Goal: Task Accomplishment & Management: Manage account settings

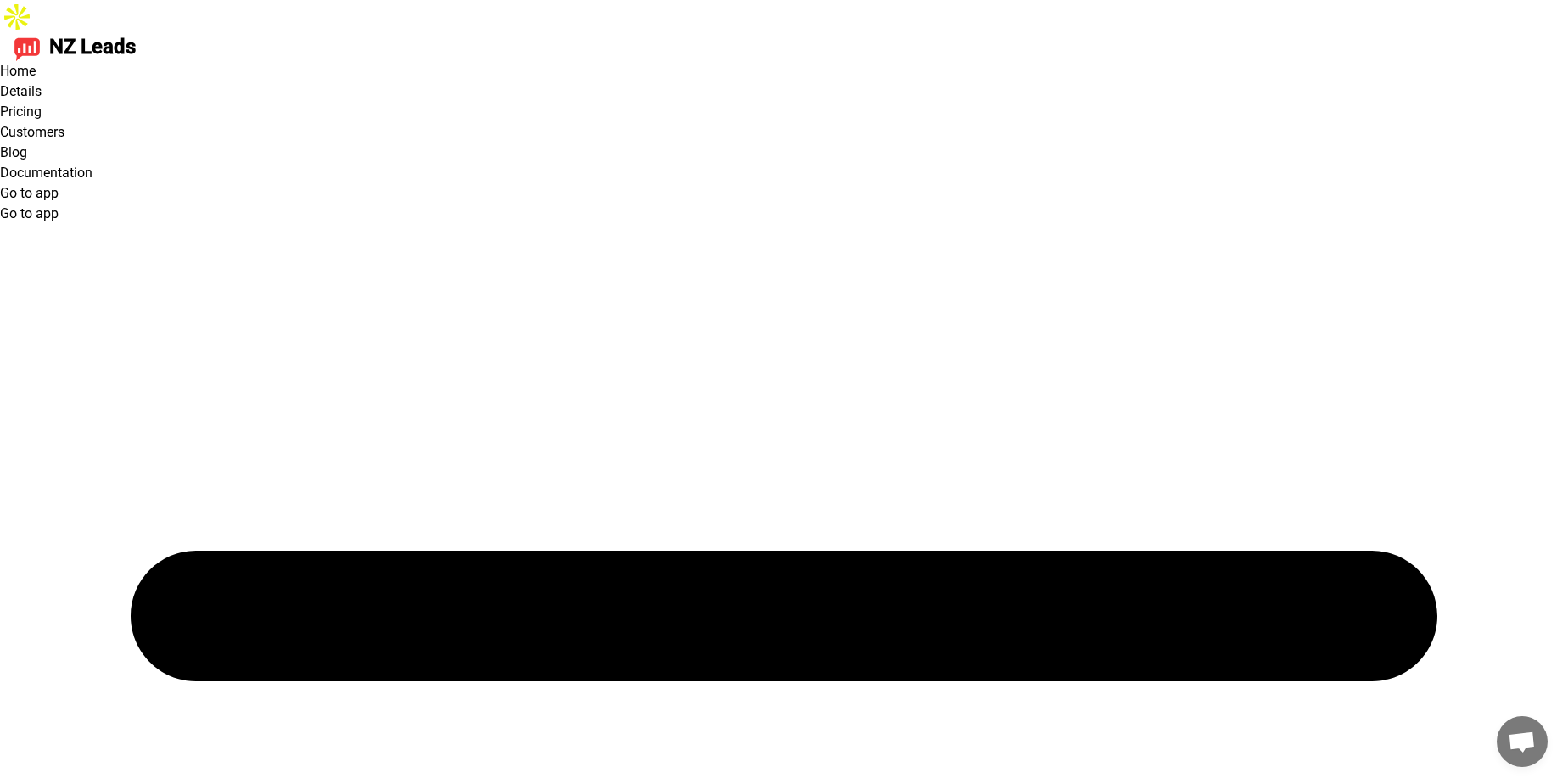
click at [59, 185] on link "Go to app" at bounding box center [29, 193] width 59 height 16
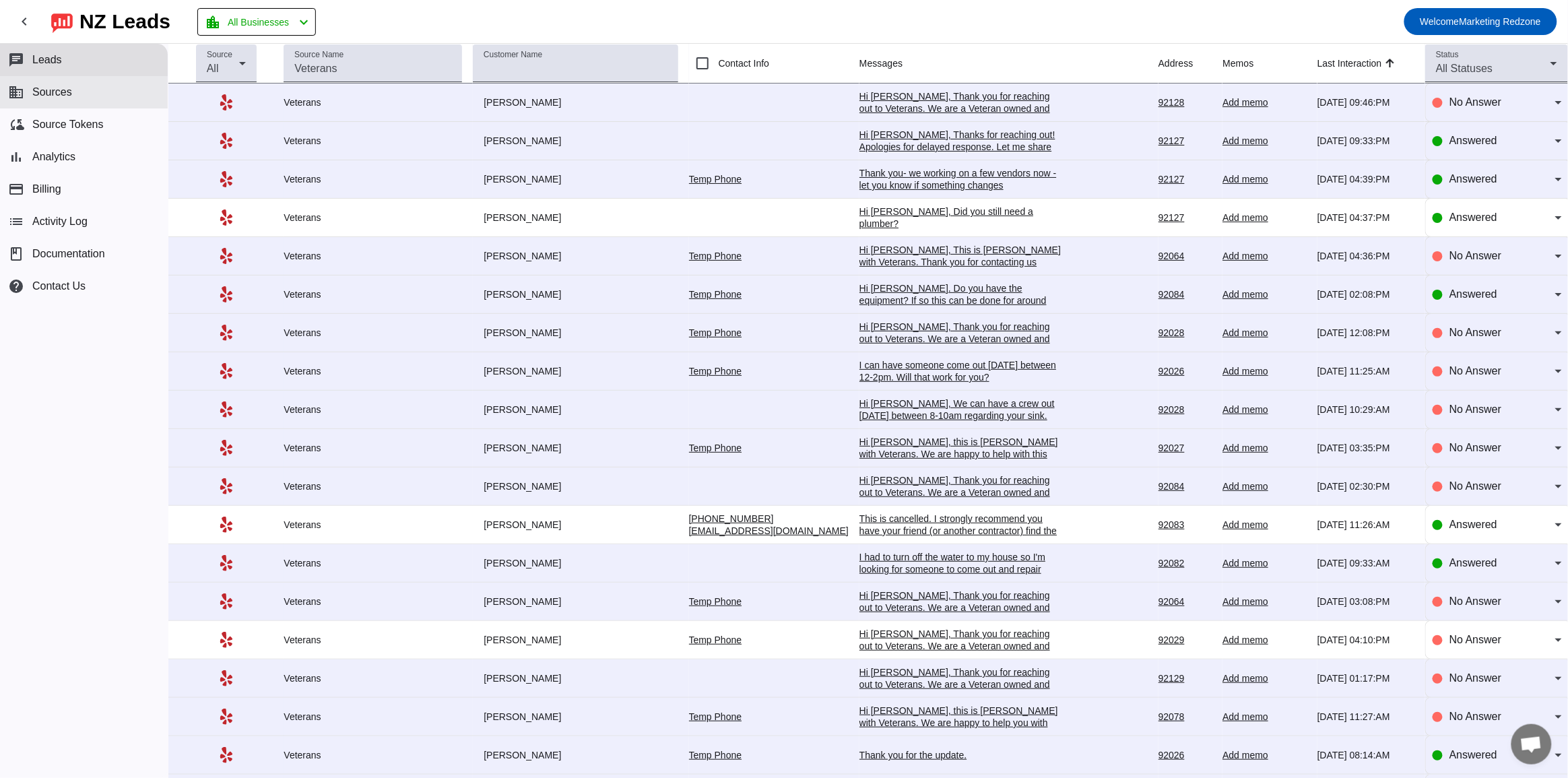
click at [63, 98] on button "business Sources" at bounding box center [84, 92] width 168 height 33
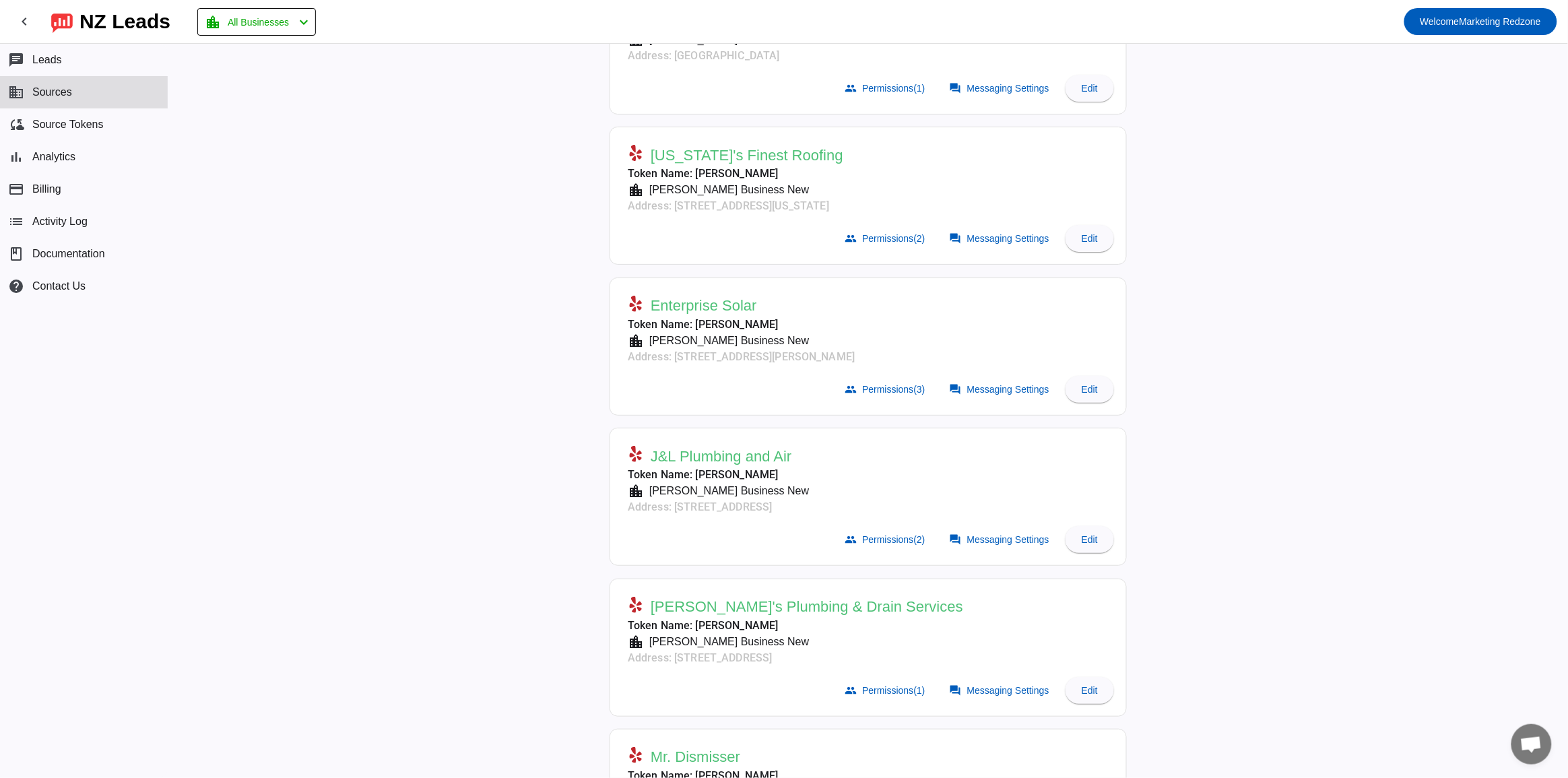
scroll to position [158, 0]
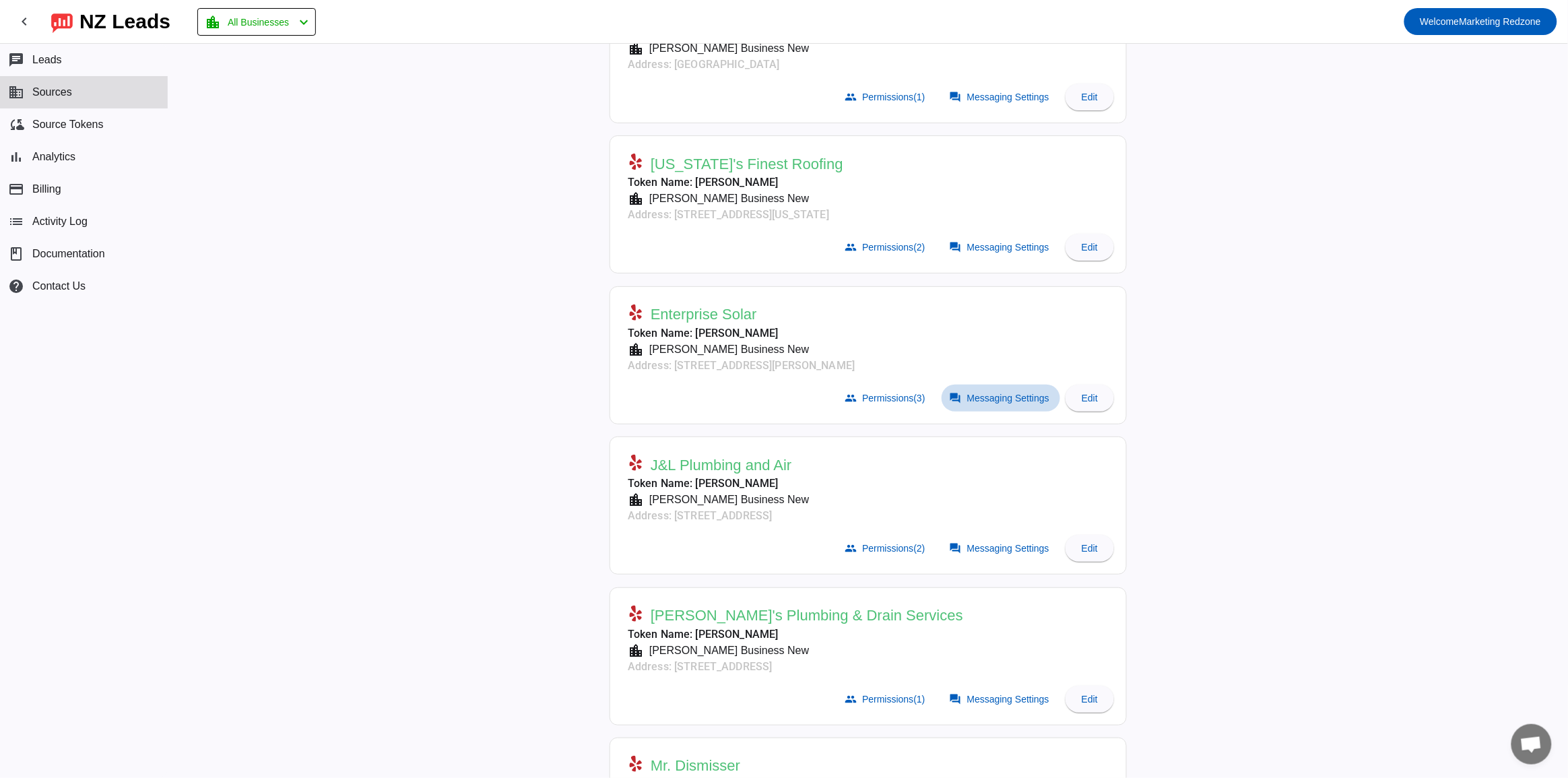
click at [967, 398] on span "Messaging Settings" at bounding box center [1008, 398] width 82 height 11
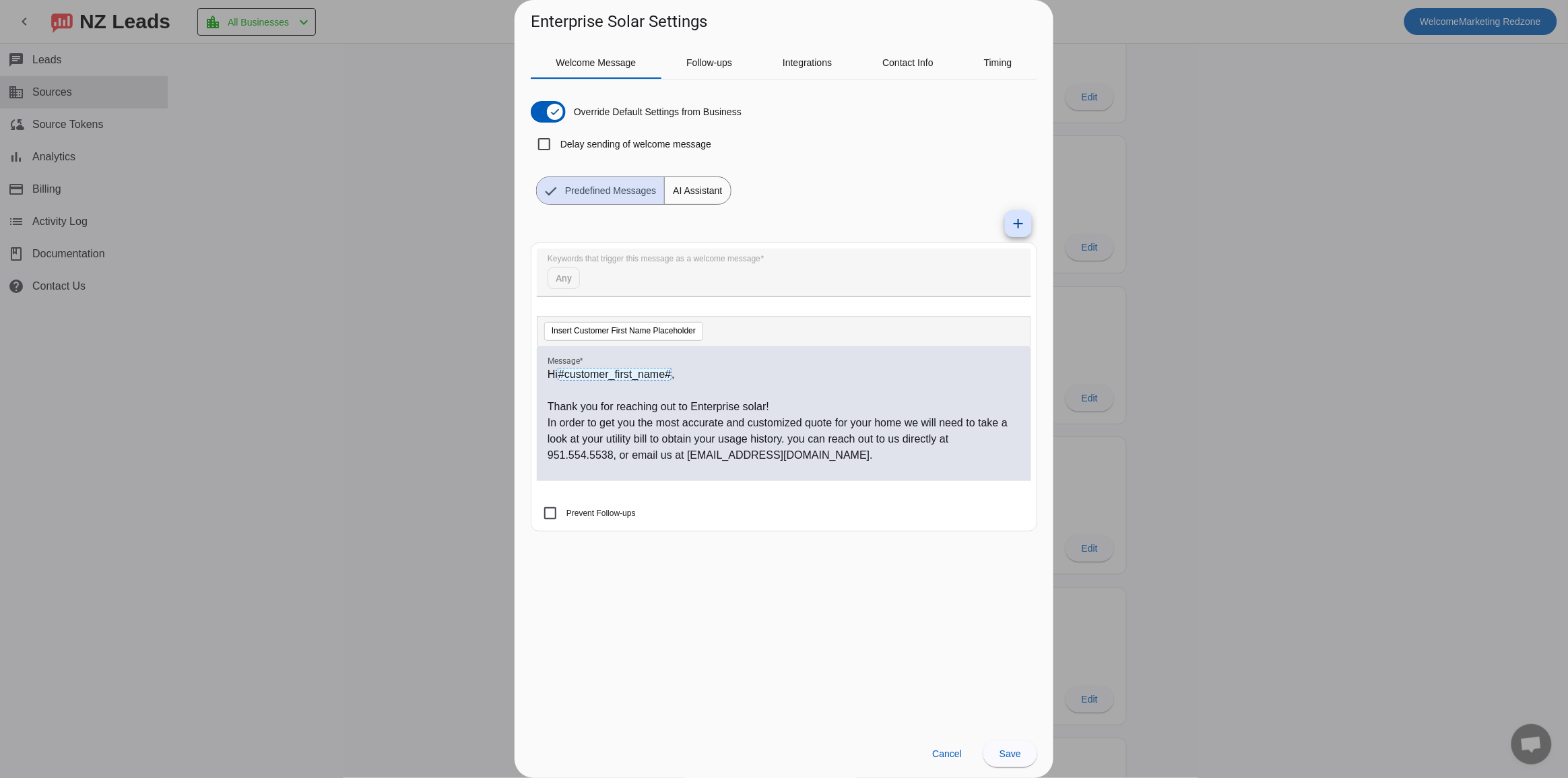
click at [832, 439] on p "In order to get you the most accurate and customized quote for your home we wil…" at bounding box center [784, 439] width 473 height 49
drag, startPoint x: 822, startPoint y: 456, endPoint x: 690, endPoint y: 460, distance: 132.1
click at [690, 460] on p "In order to get you the most accurate and customized quote for your home we wil…" at bounding box center [784, 439] width 473 height 49
click at [692, 459] on p "In order to get you the most accurate and customized quote for your home we wil…" at bounding box center [784, 439] width 473 height 49
click at [1016, 758] on span "Save" at bounding box center [1010, 754] width 22 height 11
